Goal: Task Accomplishment & Management: Manage account settings

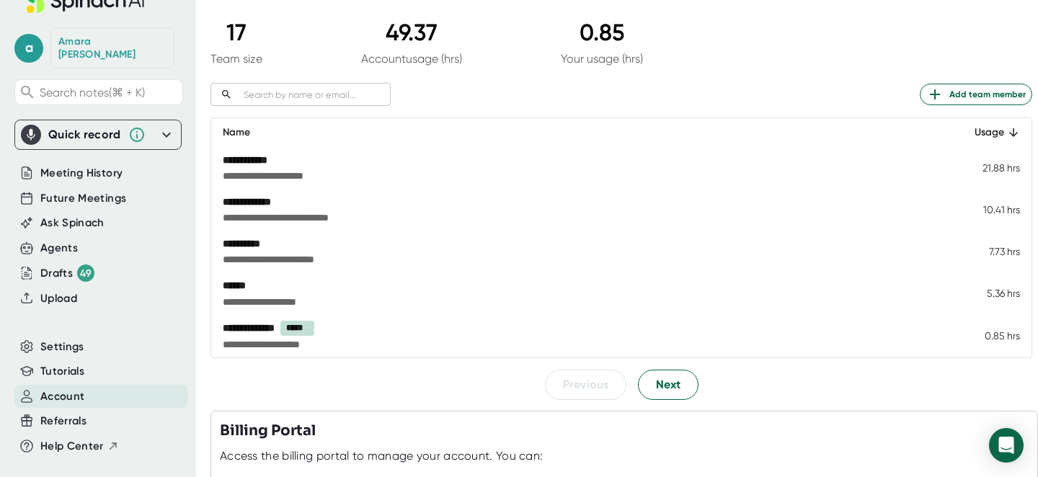
scroll to position [124, 0]
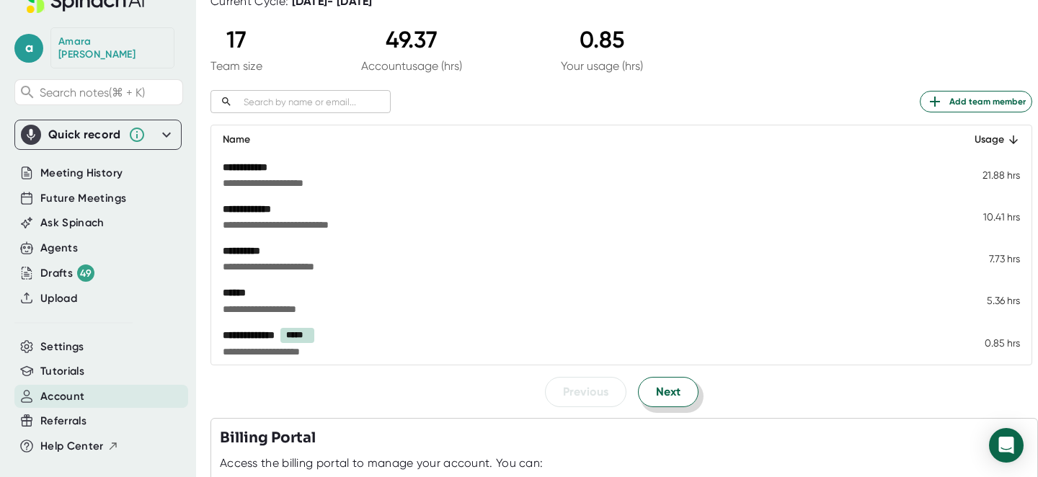
click at [677, 396] on span "Next" at bounding box center [668, 392] width 25 height 17
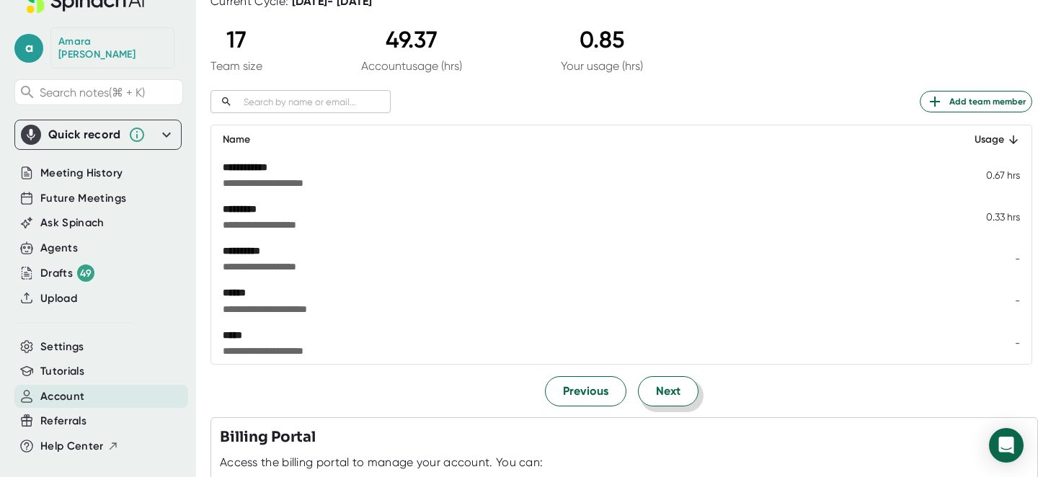
click at [677, 395] on span "Next" at bounding box center [668, 391] width 25 height 17
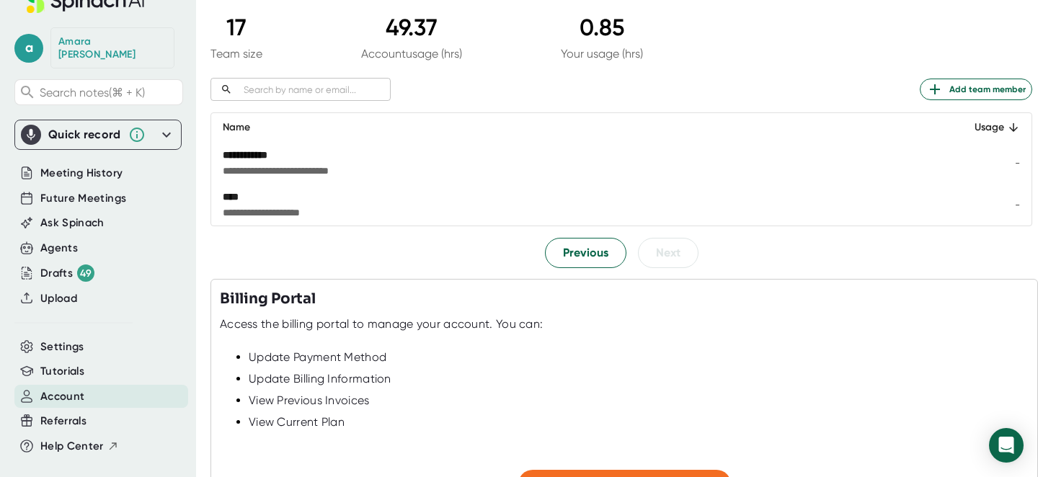
scroll to position [129, 0]
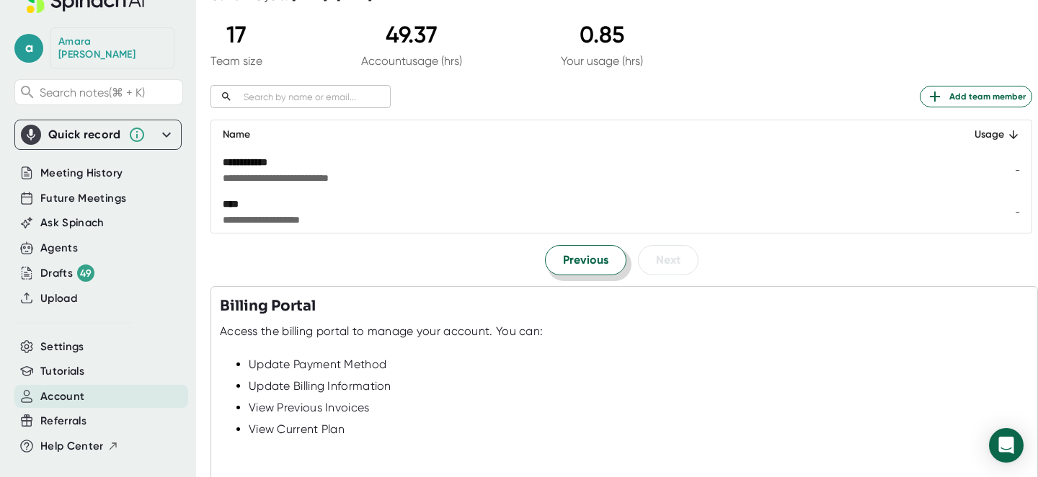
click at [579, 257] on span "Previous" at bounding box center [585, 260] width 45 height 17
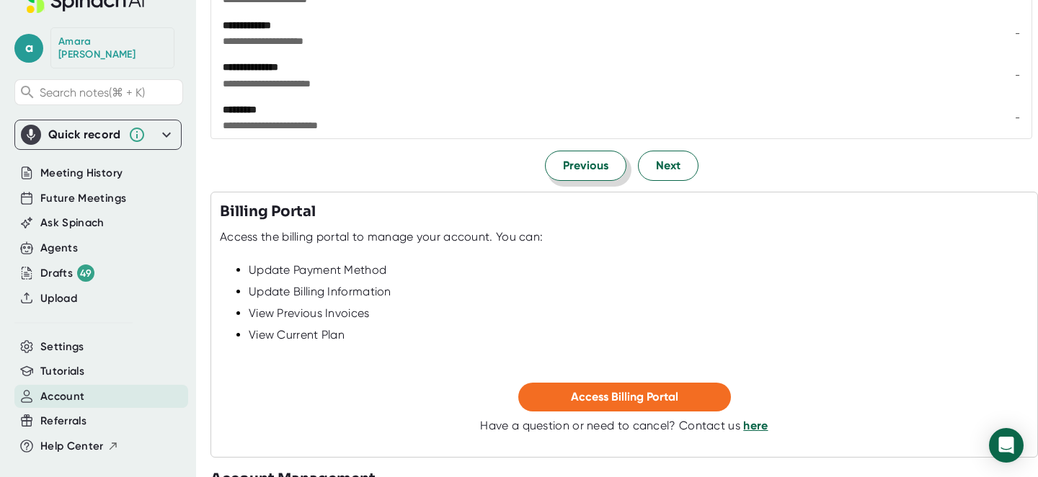
scroll to position [402, 0]
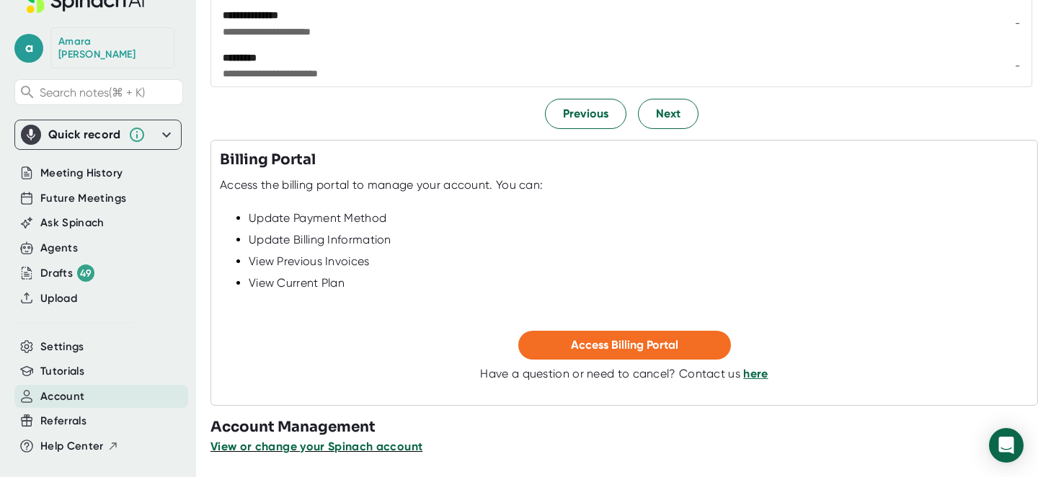
click at [333, 448] on span "View or change your Spinach account" at bounding box center [317, 447] width 212 height 14
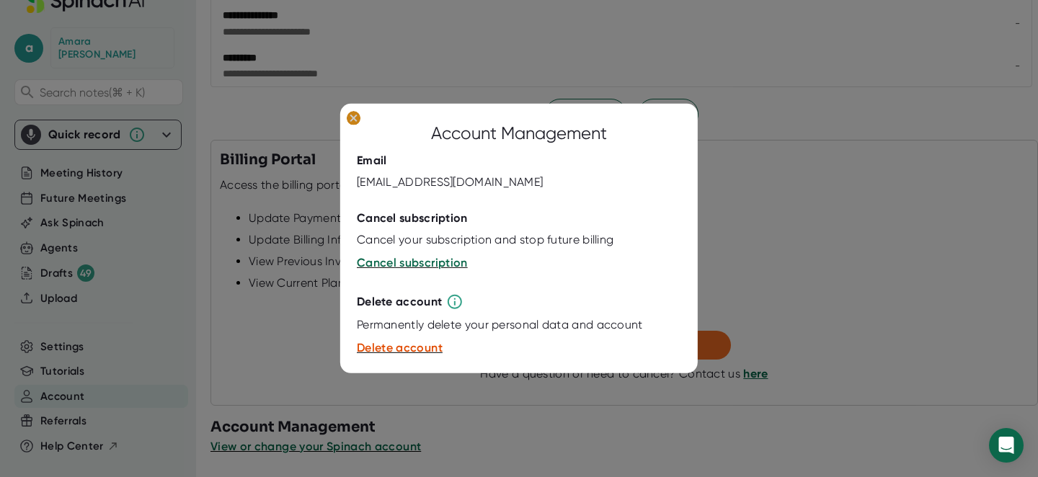
click at [350, 120] on ellipse at bounding box center [354, 118] width 14 height 14
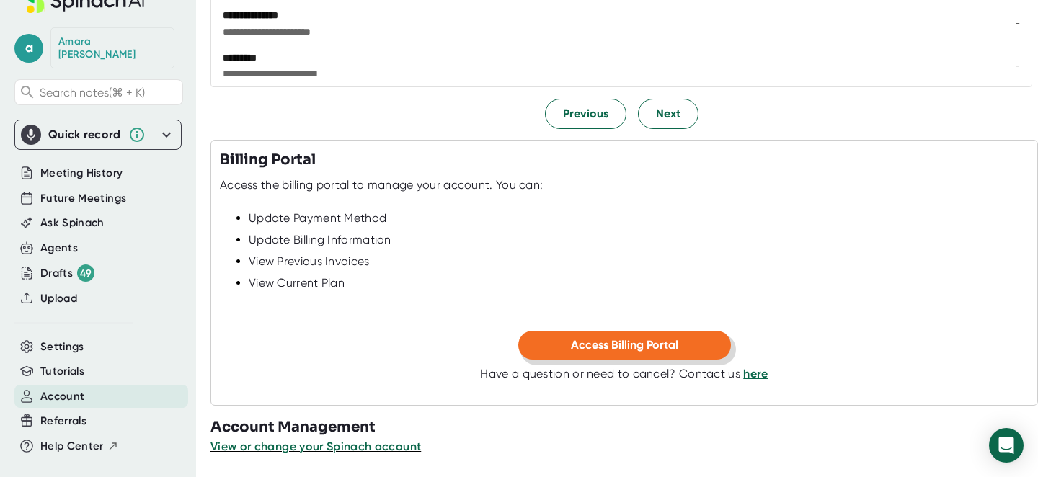
click at [629, 345] on span "Access Billing Portal" at bounding box center [624, 345] width 107 height 14
click at [637, 344] on span "Access Billing Portal" at bounding box center [624, 345] width 107 height 14
